Goal: Task Accomplishment & Management: Complete application form

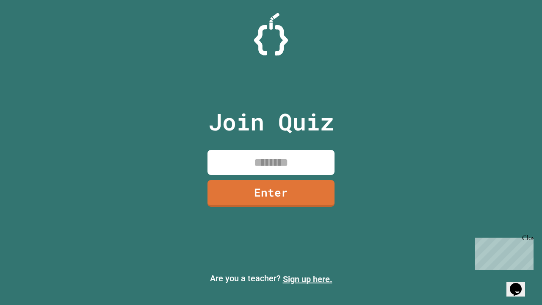
click at [307, 279] on link "Sign up here." at bounding box center [308, 279] width 50 height 10
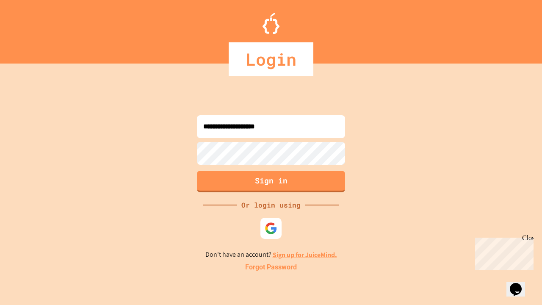
type input "**********"
